Goal: Use online tool/utility: Utilize a website feature to perform a specific function

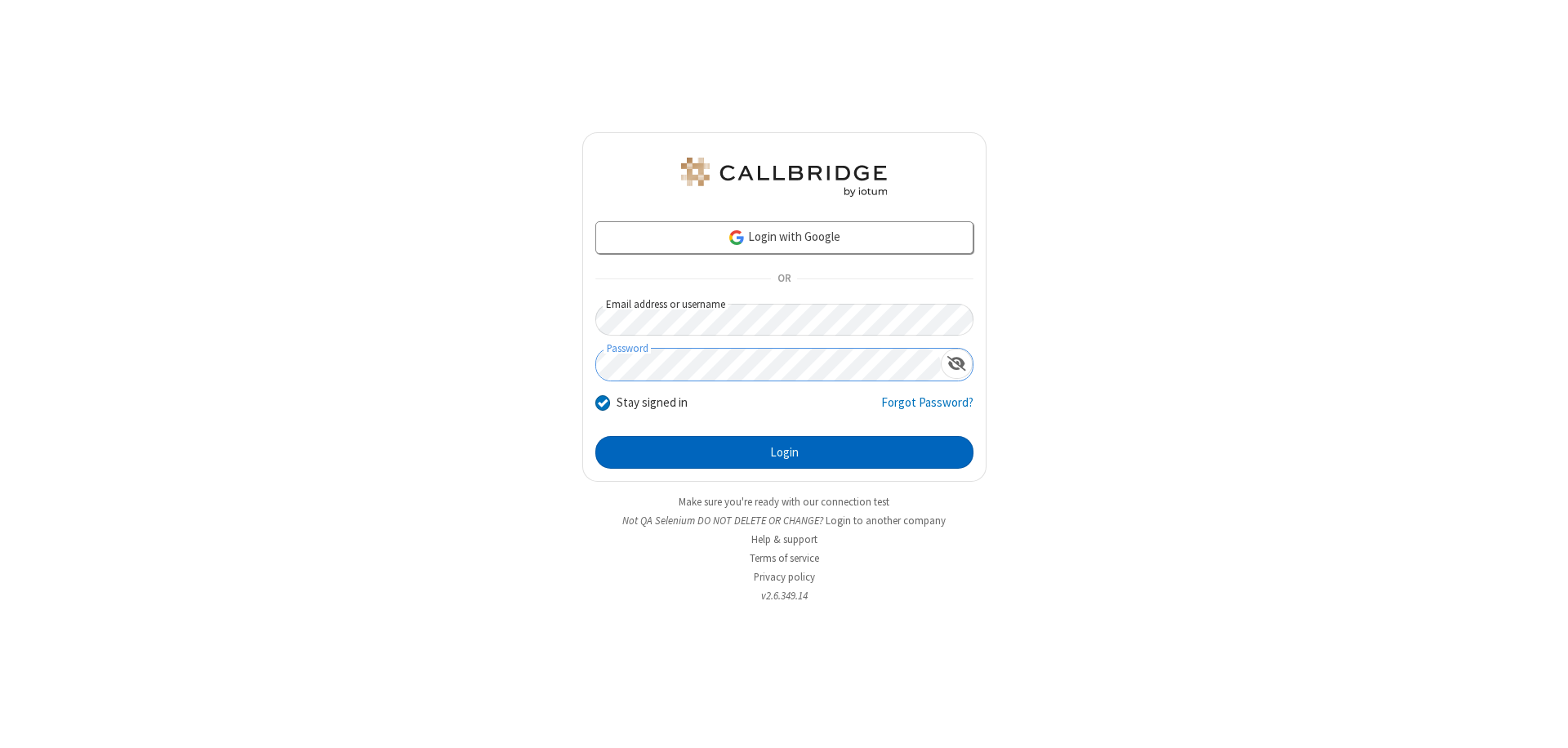
click at [784, 452] on button "Login" at bounding box center [784, 451] width 378 height 32
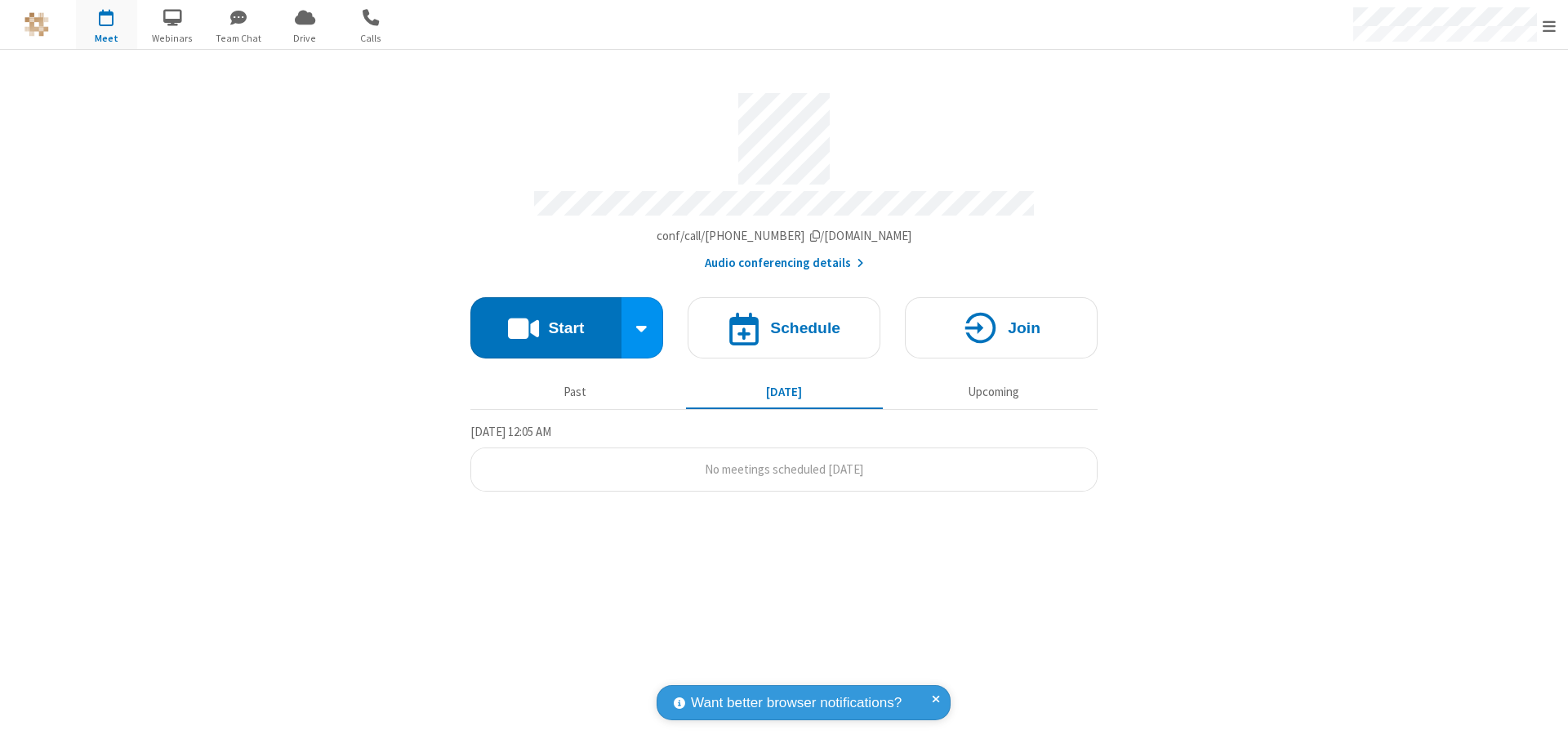
click at [546, 320] on button "Start" at bounding box center [546, 328] width 151 height 61
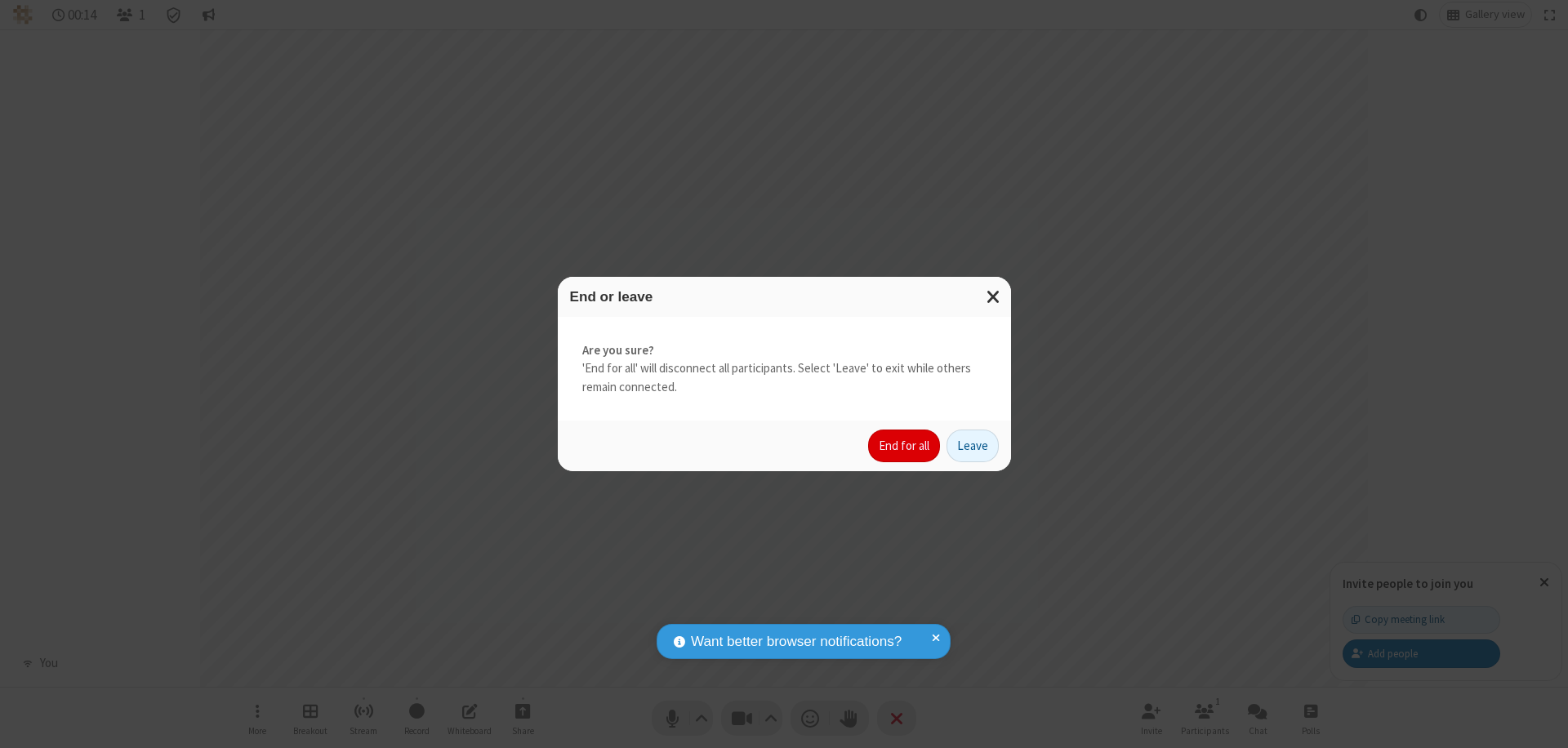
click at [905, 446] on button "End for all" at bounding box center [904, 446] width 72 height 32
